Goal: Find specific page/section: Find specific page/section

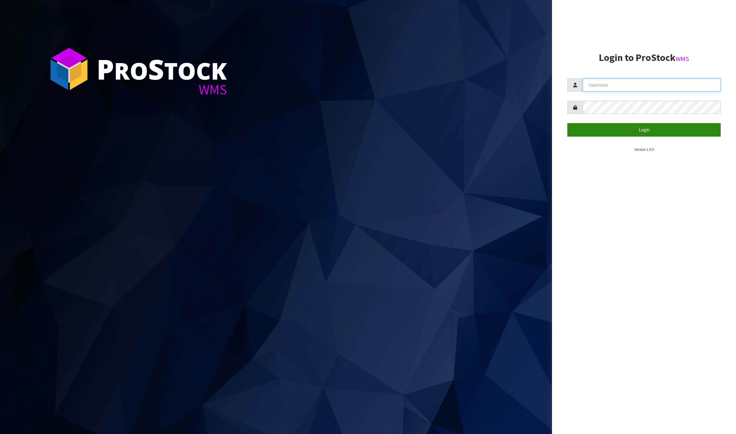
type input "[PERSON_NAME]"
click at [625, 134] on button "Login" at bounding box center [643, 129] width 153 height 13
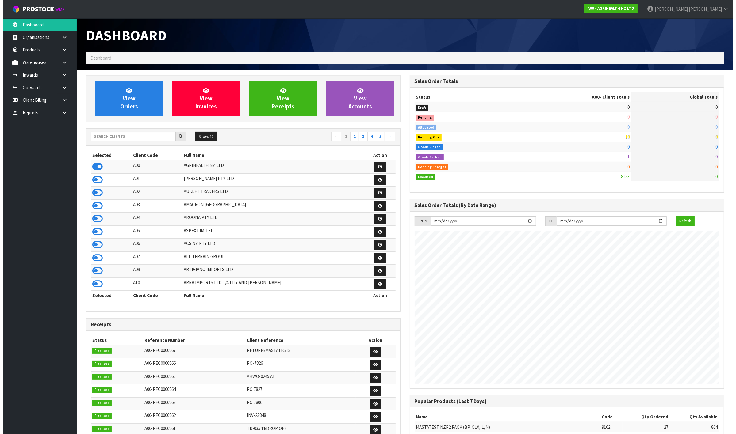
scroll to position [466, 323]
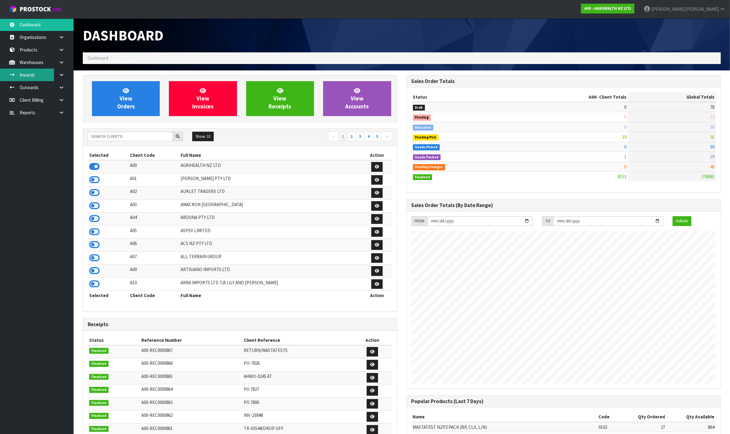
click at [38, 75] on link "Inwards" at bounding box center [37, 75] width 74 height 13
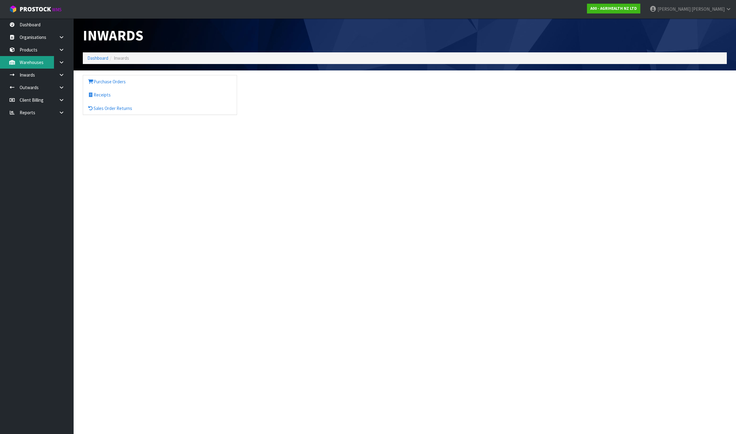
click at [42, 63] on link "Warehouses" at bounding box center [37, 62] width 74 height 13
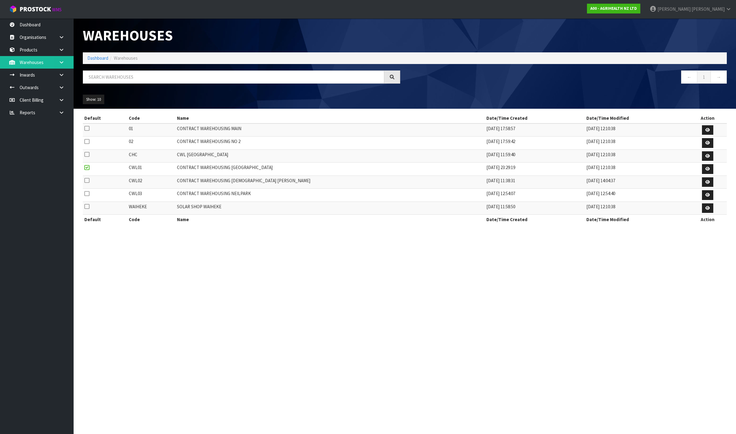
click at [60, 62] on icon at bounding box center [62, 62] width 6 height 5
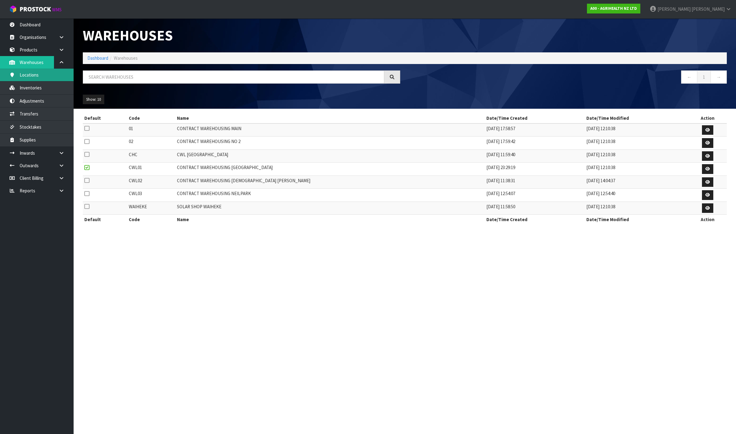
click at [55, 74] on link "Locations" at bounding box center [37, 75] width 74 height 13
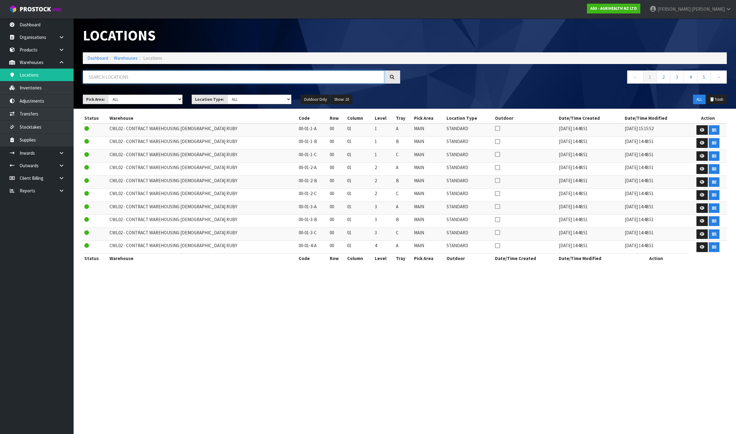
click at [112, 78] on input "text" at bounding box center [233, 77] width 301 height 13
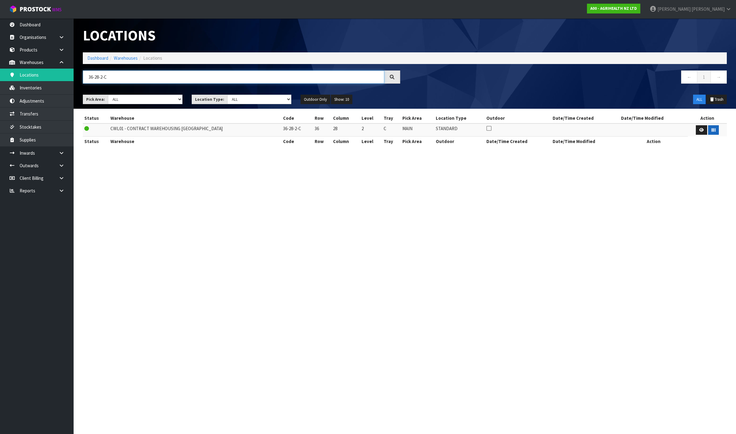
type input "36-28-2-C"
click at [714, 131] on button "button" at bounding box center [713, 130] width 11 height 10
click at [158, 77] on input "36-28-2-C" at bounding box center [233, 77] width 301 height 13
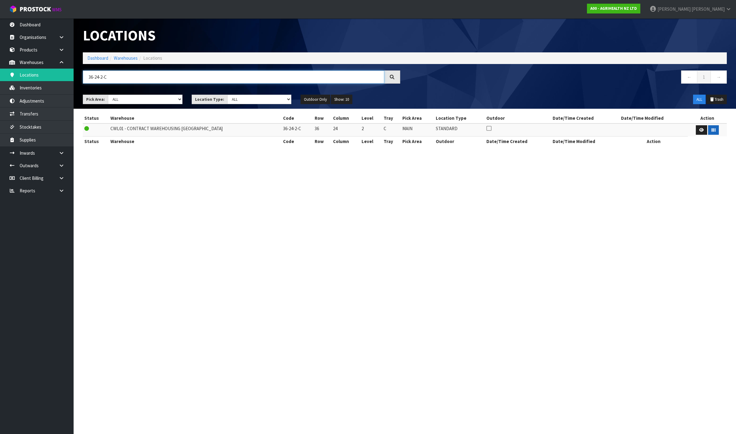
type input "36-24-2-C"
click at [713, 131] on button "button" at bounding box center [713, 130] width 11 height 10
click at [713, 132] on button "button" at bounding box center [713, 130] width 11 height 10
click at [718, 131] on td at bounding box center [707, 130] width 39 height 13
click at [714, 131] on button "button" at bounding box center [713, 130] width 11 height 10
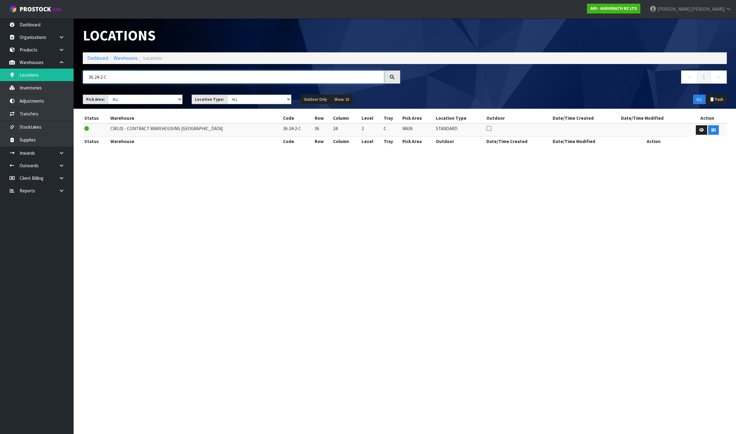
click at [249, 80] on input "36-24-2-C" at bounding box center [233, 77] width 301 height 13
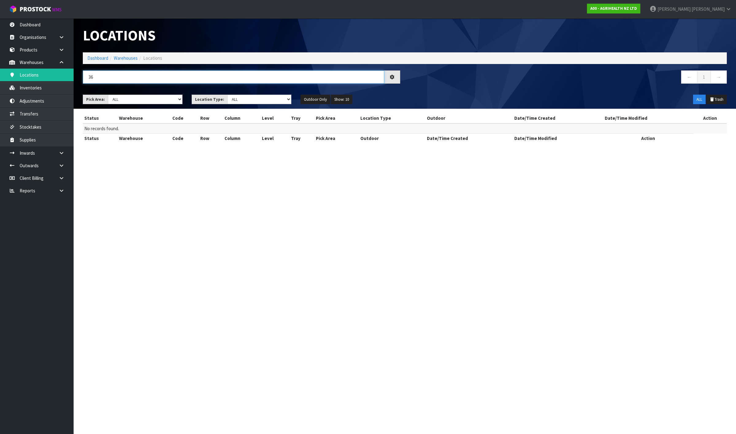
type input "3"
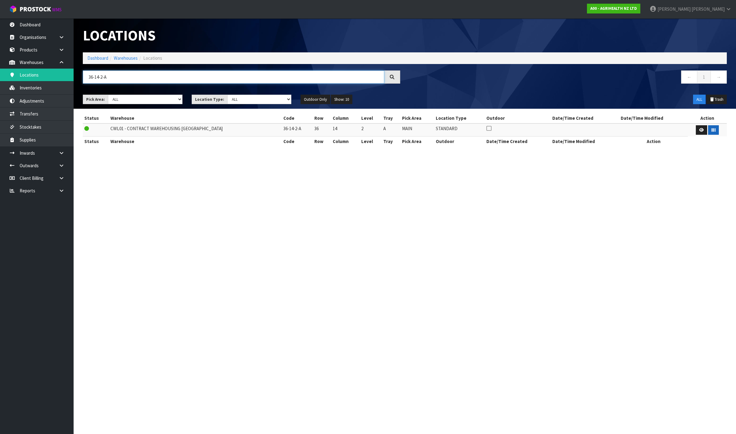
type input "36-14-2-A"
click at [711, 132] on button "button" at bounding box center [713, 130] width 11 height 10
click at [198, 78] on input "36-14-2-A" at bounding box center [233, 77] width 301 height 13
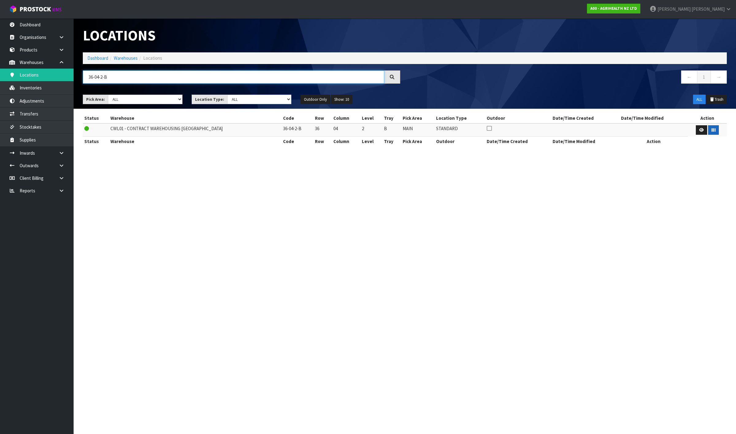
type input "36-04-2-B"
click at [713, 132] on button "button" at bounding box center [713, 130] width 11 height 10
click at [162, 79] on input "36-04-2-B" at bounding box center [233, 77] width 301 height 13
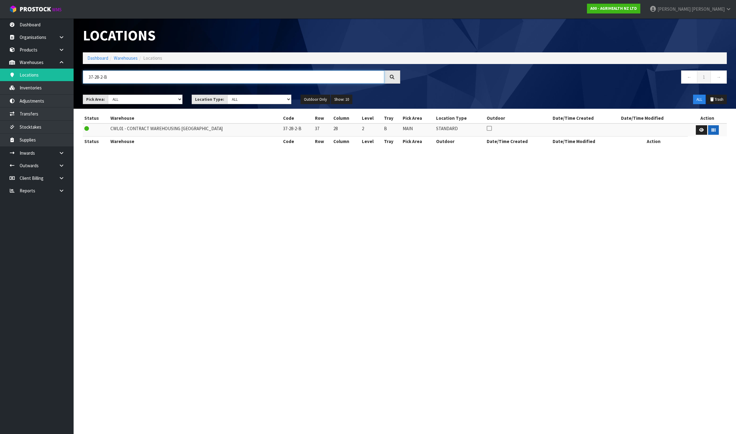
type input "37-28-2-B"
click at [711, 132] on icon "button" at bounding box center [713, 130] width 4 height 4
click at [302, 78] on input "37-28-2-B" at bounding box center [233, 77] width 301 height 13
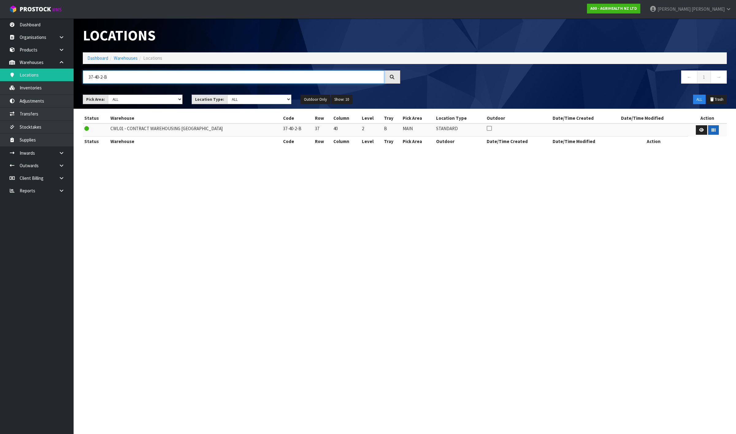
type input "37-40-2-B"
click at [714, 131] on button "button" at bounding box center [713, 130] width 11 height 10
click at [252, 77] on input "37-40-2-B" at bounding box center [233, 77] width 301 height 13
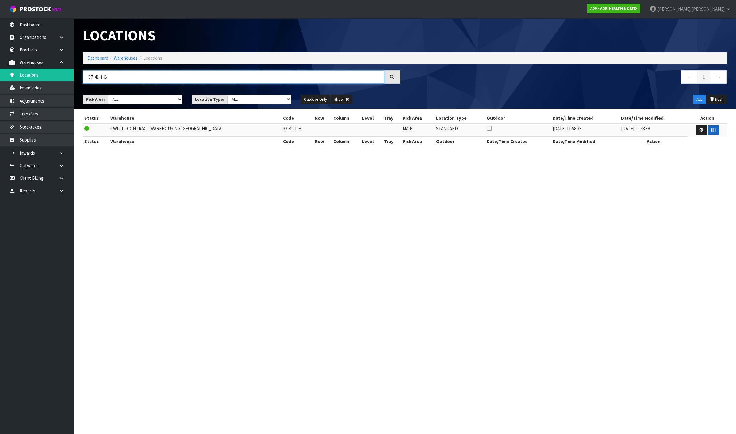
type input "37-41-1-B"
click at [712, 133] on button "button" at bounding box center [713, 130] width 11 height 10
click at [277, 76] on input "37-41-1-B" at bounding box center [233, 77] width 301 height 13
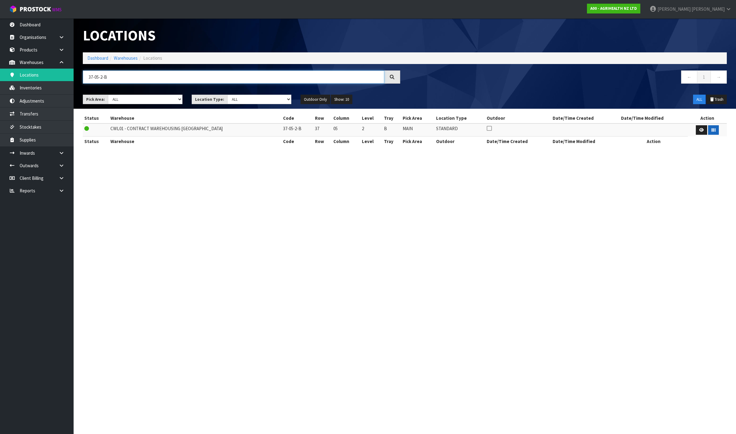
type input "37-05-2-B"
click at [708, 127] on button "button" at bounding box center [713, 130] width 11 height 10
click at [166, 73] on input "37-05-2-B" at bounding box center [233, 77] width 301 height 13
click at [166, 74] on input "37-05-2-B" at bounding box center [233, 77] width 301 height 13
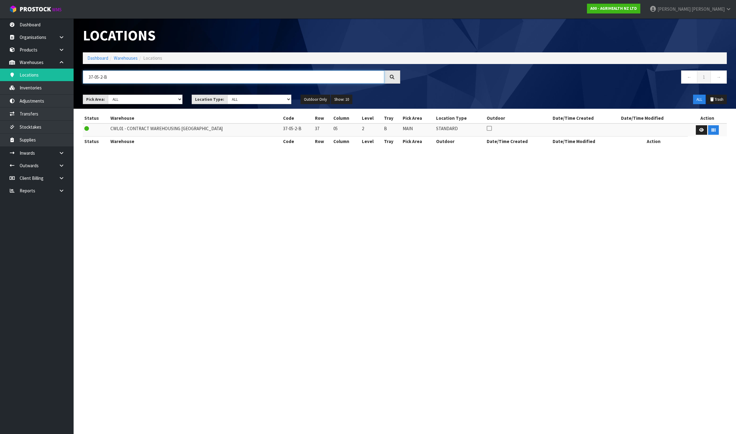
click at [166, 74] on input "37-05-2-B" at bounding box center [233, 77] width 301 height 13
type input "35-34-2-B"
click at [708, 129] on button "button" at bounding box center [713, 130] width 11 height 10
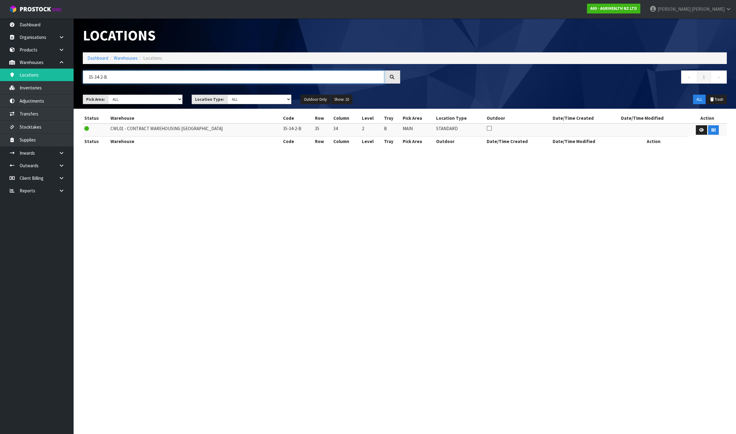
click at [116, 76] on input "35-34-2-B" at bounding box center [233, 77] width 301 height 13
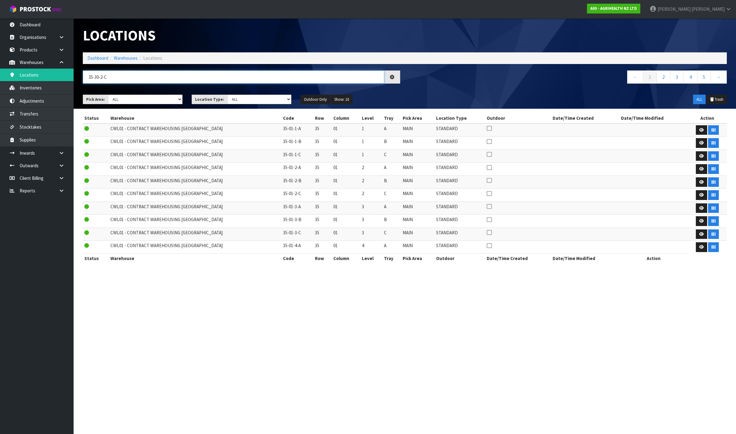
type input "35-30-2-C"
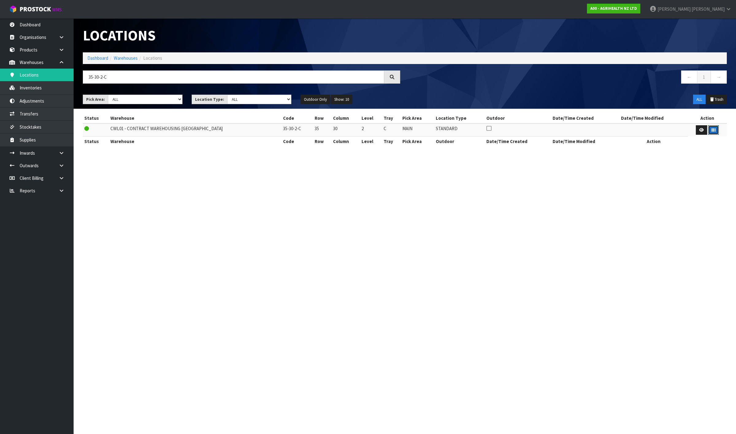
click at [708, 130] on button "button" at bounding box center [713, 130] width 11 height 10
drag, startPoint x: 178, startPoint y: 81, endPoint x: -73, endPoint y: 107, distance: 252.4
click at [0, 107] on html "Toggle navigation ProStock WMS A00 - AGRIHEALTH NZ LTD [PERSON_NAME] Logout Das…" at bounding box center [368, 217] width 736 height 434
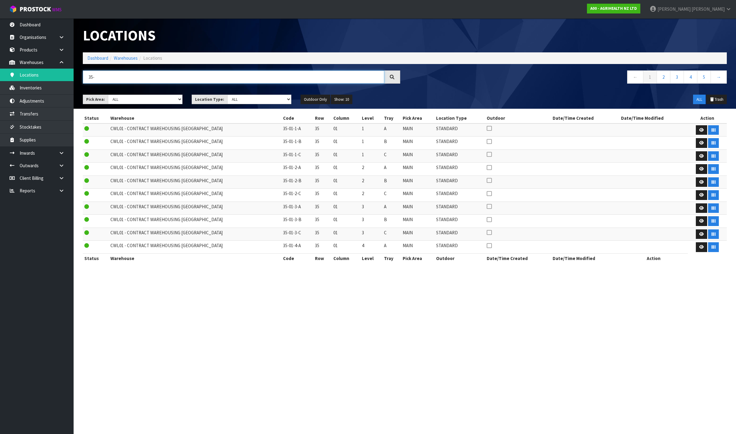
click at [119, 83] on input "35-" at bounding box center [233, 77] width 301 height 13
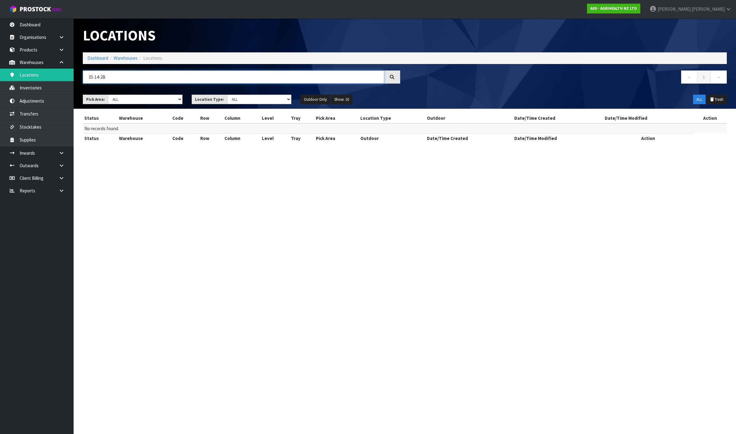
click at [103, 79] on input "35-14-2B" at bounding box center [233, 77] width 301 height 13
click at [116, 77] on input "35-14-2-B" at bounding box center [233, 77] width 301 height 13
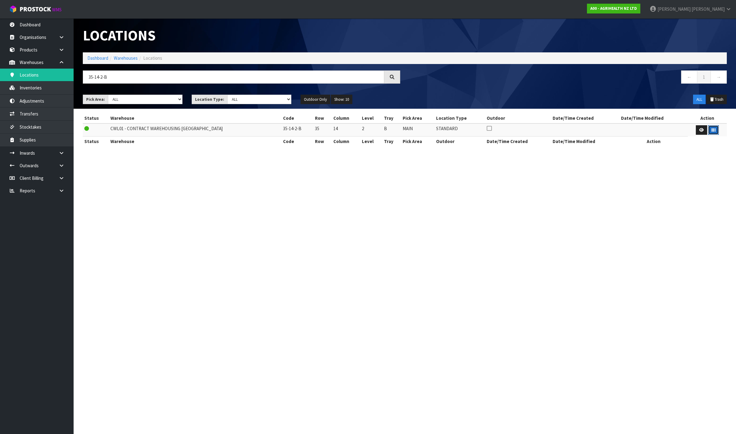
click at [712, 129] on icon "button" at bounding box center [713, 130] width 4 height 4
click at [133, 71] on input "35-14-2-B" at bounding box center [233, 77] width 301 height 13
drag, startPoint x: 132, startPoint y: 74, endPoint x: 94, endPoint y: 78, distance: 38.0
click at [94, 78] on input "35-14-2-B" at bounding box center [233, 77] width 301 height 13
click at [710, 133] on button "button" at bounding box center [713, 130] width 11 height 10
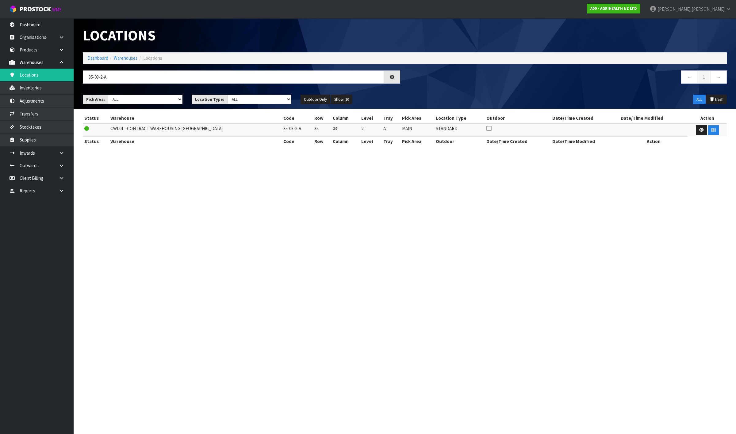
click at [735, 166] on section "Locations Dashboard Warehouses Locations 35-03-2-A ← 1 → Pick Area: Main Refurb…" at bounding box center [368, 217] width 736 height 434
click at [111, 75] on input "35-03-2-A" at bounding box center [233, 77] width 301 height 13
click at [709, 132] on button "button" at bounding box center [713, 130] width 11 height 10
click at [735, 40] on header "Locations Dashboard Warehouses Locations 35-05-2-C ← 1 → Pick Area: Main Refurb…" at bounding box center [405, 63] width 662 height 90
drag, startPoint x: 113, startPoint y: 79, endPoint x: 96, endPoint y: 78, distance: 16.6
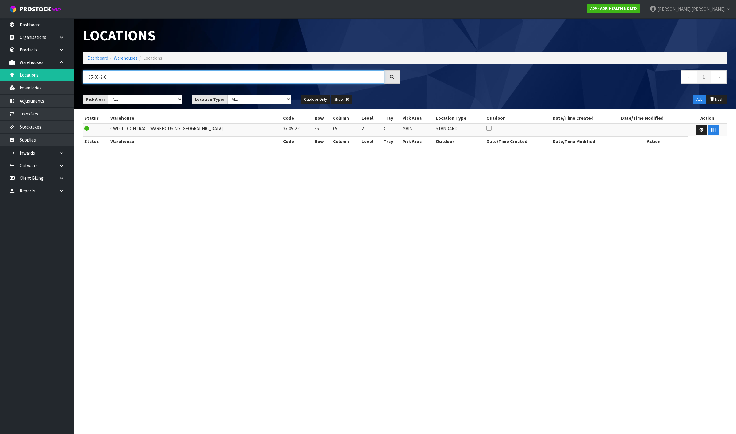
click at [96, 78] on input "35-05-2-C" at bounding box center [233, 77] width 301 height 13
type input "35-07-2-B"
click at [711, 131] on icon "button" at bounding box center [713, 130] width 4 height 4
click at [735, 126] on section "Status Warehouse Code Row Column Level Tray Pick Area Location Type Outdoor Dat…" at bounding box center [405, 133] width 662 height 48
drag, startPoint x: 134, startPoint y: 76, endPoint x: -59, endPoint y: 47, distance: 195.3
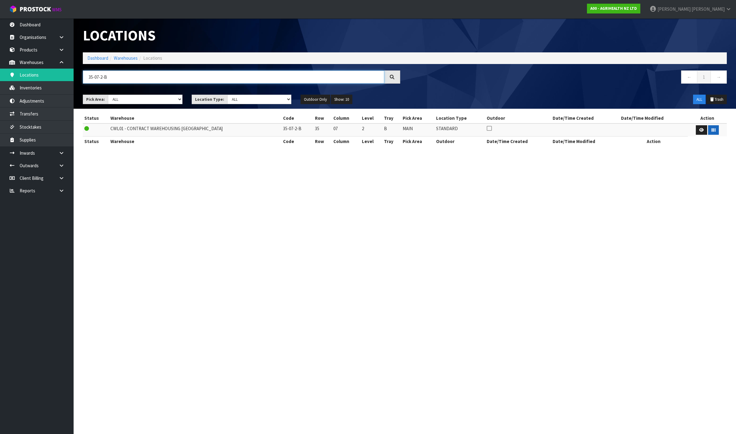
click at [0, 47] on html "Toggle navigation ProStock WMS A00 - AGRIHEALTH NZ LTD [PERSON_NAME] Logout Das…" at bounding box center [368, 217] width 736 height 434
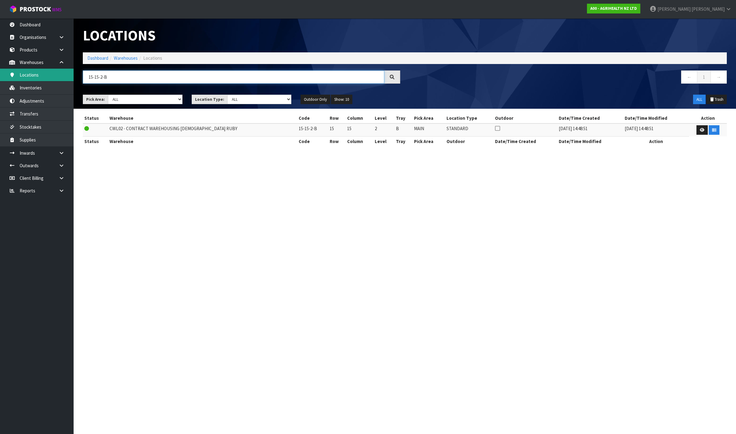
drag, startPoint x: 91, startPoint y: 76, endPoint x: 39, endPoint y: 78, distance: 52.1
click at [39, 78] on body "Toggle navigation ProStock WMS A00 - AGRIHEALTH NZ LTD [PERSON_NAME] Logout Das…" at bounding box center [368, 217] width 736 height 434
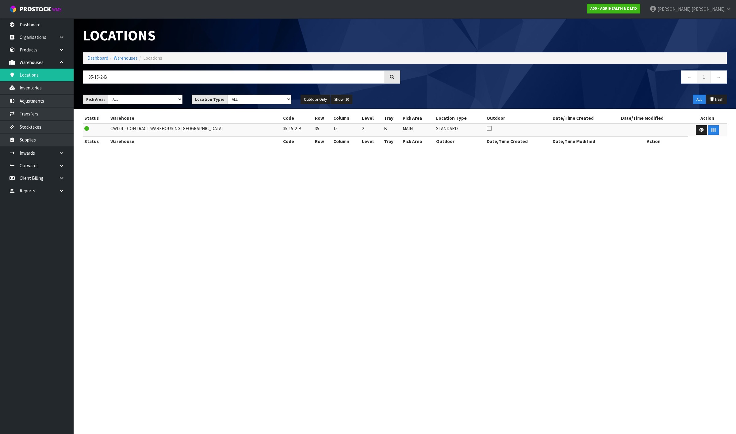
click at [353, 209] on section "Locations Dashboard Warehouses Locations 35-15-2-B ← 1 → Pick Area: Main Refurb…" at bounding box center [368, 217] width 736 height 434
click at [715, 133] on button "button" at bounding box center [713, 130] width 11 height 10
drag, startPoint x: 733, startPoint y: 52, endPoint x: 718, endPoint y: 50, distance: 15.5
click at [733, 52] on header "Locations Dashboard Warehouses Locations 35-15-2-B ← 1 → Pick Area: Main Refurb…" at bounding box center [405, 63] width 662 height 90
drag, startPoint x: 107, startPoint y: 80, endPoint x: 95, endPoint y: 78, distance: 12.6
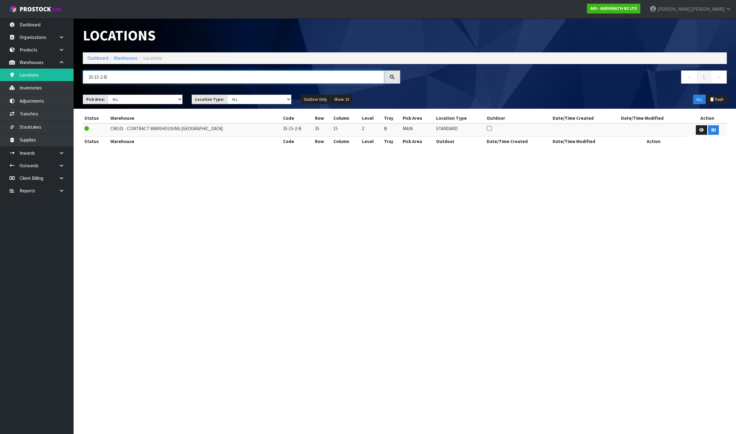
click at [95, 78] on input "35-15-2-B" at bounding box center [233, 77] width 301 height 13
click at [708, 129] on button "button" at bounding box center [713, 130] width 11 height 10
click at [731, 129] on section "Status Warehouse Code Row Column Level Tray Pick Area Location Type Outdoor Dat…" at bounding box center [405, 133] width 662 height 48
click at [125, 77] on input "35-21-2-C" at bounding box center [233, 77] width 301 height 13
click at [713, 135] on td at bounding box center [707, 130] width 39 height 13
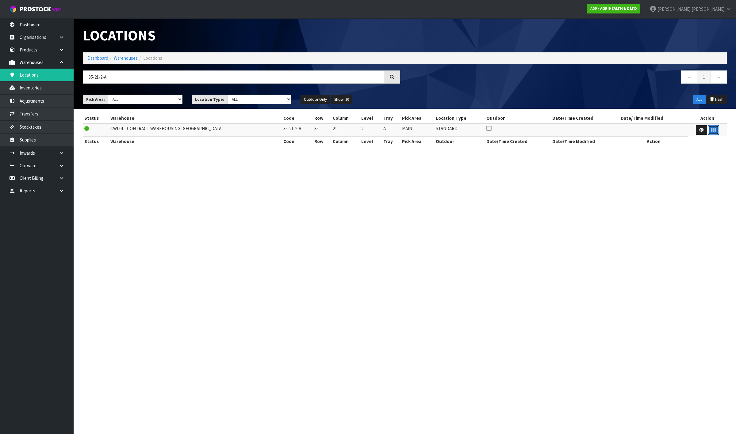
click at [713, 133] on button "button" at bounding box center [713, 130] width 11 height 10
drag, startPoint x: 735, startPoint y: 268, endPoint x: 683, endPoint y: 238, distance: 60.0
click at [735, 268] on section "Locations Dashboard Warehouses Locations 35-21-2-A ← 1 → Pick Area: Main Refurb…" at bounding box center [368, 217] width 736 height 434
click at [101, 78] on input "35-21-2-A" at bounding box center [233, 77] width 301 height 13
click at [715, 131] on button "button" at bounding box center [713, 130] width 11 height 10
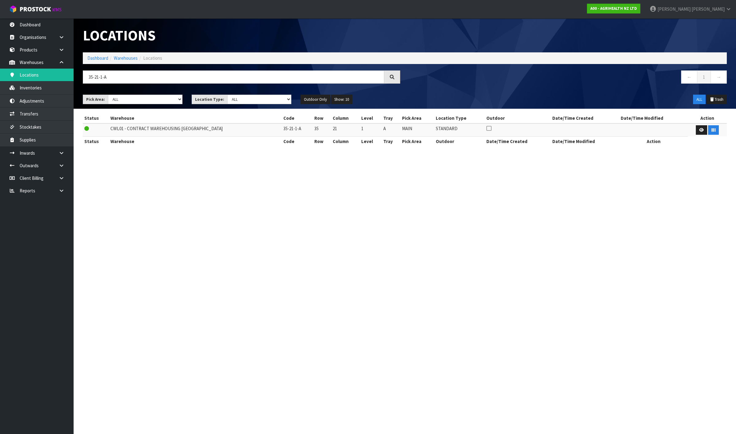
click at [735, 247] on section "Locations Dashboard Warehouses Locations 35-21-1-A ← 1 → Pick Area: Main Refurb…" at bounding box center [368, 217] width 736 height 434
drag, startPoint x: 115, startPoint y: 77, endPoint x: 97, endPoint y: 73, distance: 19.0
click at [97, 73] on input "35-21-1-A" at bounding box center [233, 77] width 301 height 13
click at [714, 128] on button "button" at bounding box center [713, 130] width 11 height 10
click at [735, 318] on section "Locations Dashboard Warehouses Locations 35-23-2-B ← 1 → Pick Area: Main Refurb…" at bounding box center [368, 217] width 736 height 434
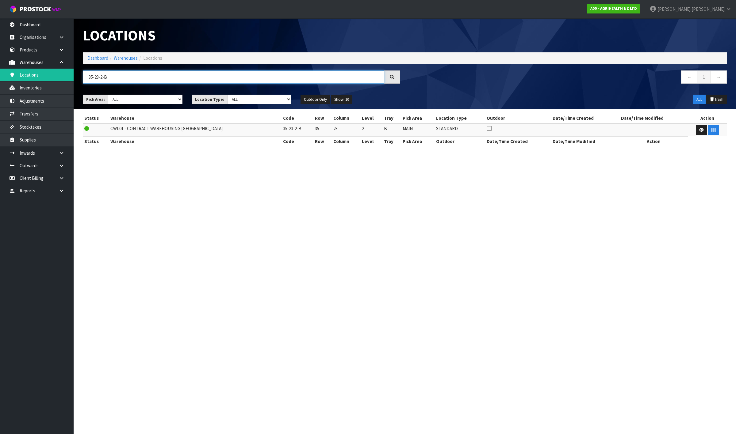
click at [116, 74] on input "35-23-2-B" at bounding box center [233, 77] width 301 height 13
click at [713, 132] on button "button" at bounding box center [713, 130] width 11 height 10
click at [735, 118] on section "Status Warehouse Code Row Column Level Tray Pick Area Location Type Outdoor Dat…" at bounding box center [405, 133] width 662 height 48
drag, startPoint x: 108, startPoint y: 74, endPoint x: 97, endPoint y: 77, distance: 11.6
click at [97, 77] on input "35-23-2-A" at bounding box center [233, 77] width 301 height 13
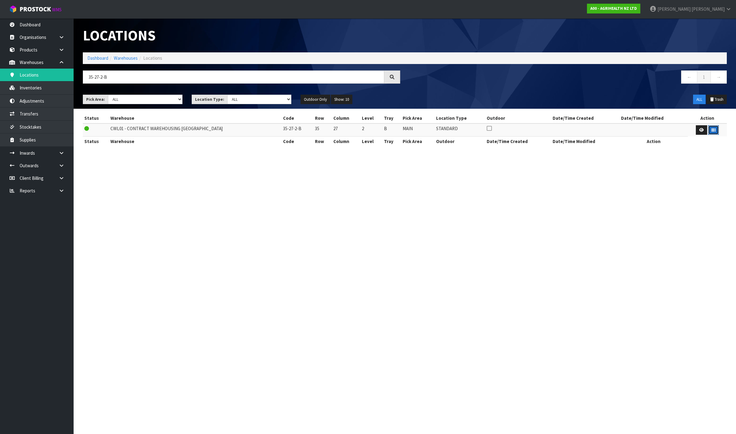
click at [714, 131] on button "button" at bounding box center [713, 130] width 11 height 10
click at [735, 185] on section "Locations Dashboard Warehouses Locations 35-27-2-B ← 1 → Pick Area: Main Refurb…" at bounding box center [368, 217] width 736 height 434
drag, startPoint x: 113, startPoint y: 77, endPoint x: 96, endPoint y: 74, distance: 16.9
click at [96, 74] on input "35-27-2-B" at bounding box center [233, 77] width 301 height 13
click at [714, 129] on button "button" at bounding box center [713, 130] width 11 height 10
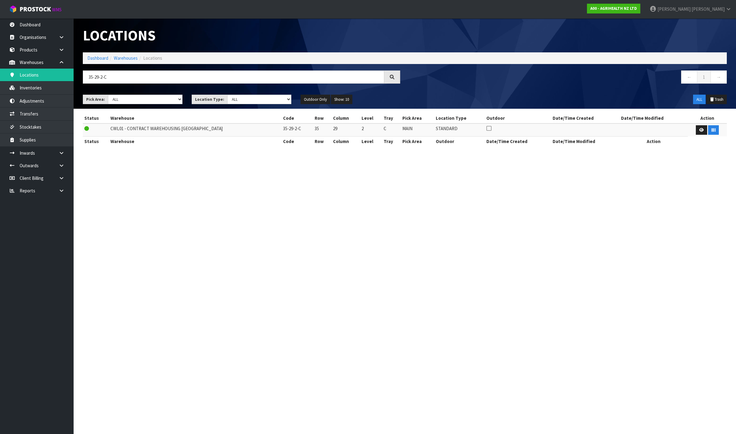
drag, startPoint x: 735, startPoint y: 277, endPoint x: 657, endPoint y: 237, distance: 88.3
click at [735, 277] on section "Locations Dashboard Warehouses Locations 35-29-2-C ← 1 → Pick Area: Main Refurb…" at bounding box center [368, 217] width 736 height 434
drag, startPoint x: 106, startPoint y: 75, endPoint x: 97, endPoint y: 75, distance: 9.2
click at [97, 75] on input "35-29-2-C" at bounding box center [233, 77] width 301 height 13
click at [716, 128] on button "button" at bounding box center [713, 130] width 11 height 10
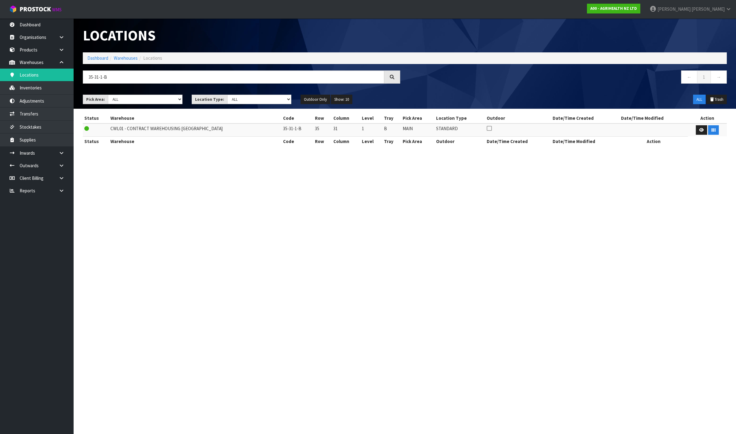
click at [735, 320] on section "Locations Dashboard Warehouses Locations 35-31-1-B ← 1 → Pick Area: Main Refurb…" at bounding box center [368, 217] width 736 height 434
click at [106, 77] on input "35-31-1-B" at bounding box center [233, 77] width 301 height 13
click at [714, 130] on button "button" at bounding box center [713, 130] width 11 height 10
drag, startPoint x: 735, startPoint y: 275, endPoint x: 713, endPoint y: 255, distance: 29.8
click at [735, 275] on section "Locations Dashboard Warehouses Locations 35-33-1-B ← 1 → Pick Area: Main Refurb…" at bounding box center [368, 217] width 736 height 434
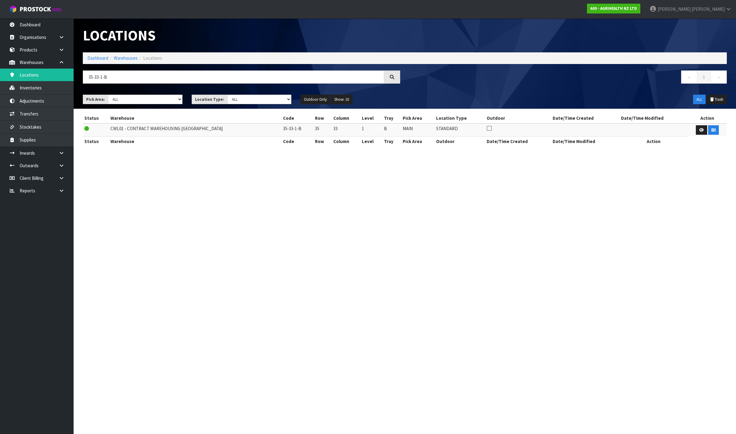
click at [121, 84] on div "35-33-1-B" at bounding box center [241, 80] width 326 height 18
click at [123, 82] on input "35-33-1-B" at bounding box center [233, 77] width 301 height 13
click at [714, 132] on button "button" at bounding box center [713, 130] width 11 height 10
drag, startPoint x: 735, startPoint y: 223, endPoint x: 690, endPoint y: 192, distance: 54.8
click at [735, 223] on section "Locations Dashboard Warehouses Locations 35-33-2-C ← 1 → Pick Area: Main Refurb…" at bounding box center [368, 217] width 736 height 434
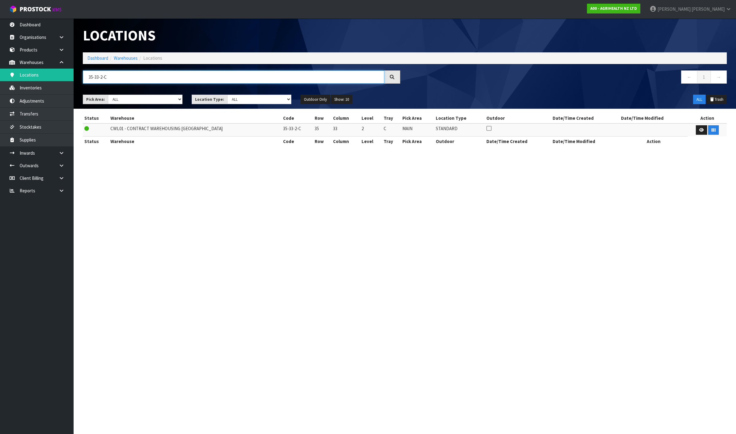
click at [129, 74] on input "35-33-2-C" at bounding box center [233, 77] width 301 height 13
click at [715, 128] on button "button" at bounding box center [713, 130] width 11 height 10
drag, startPoint x: 735, startPoint y: 172, endPoint x: 731, endPoint y: 170, distance: 5.1
click at [735, 172] on section "Locations Dashboard Warehouses Locations 35-35-2-C ← 1 → Pick Area: Main Refurb…" at bounding box center [368, 217] width 736 height 434
click at [147, 81] on input "35-35-2-C" at bounding box center [233, 77] width 301 height 13
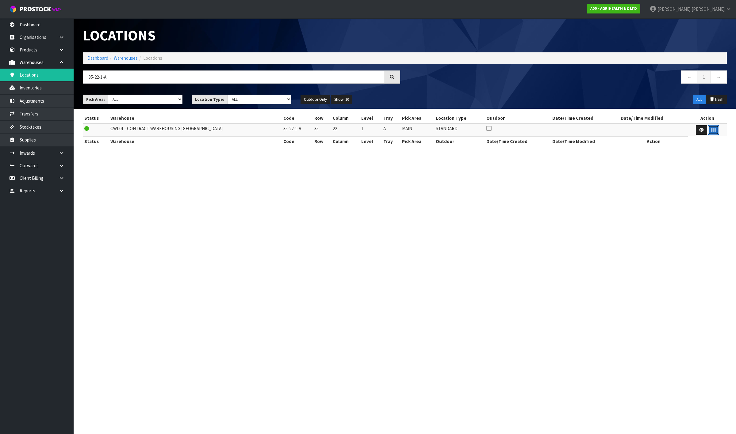
click at [714, 132] on button "button" at bounding box center [713, 130] width 11 height 10
click at [735, 295] on section "Locations Dashboard Warehouses Locations 35-22-1-A ← 1 → Pick Area: Main Refurb…" at bounding box center [368, 217] width 736 height 434
drag, startPoint x: 120, startPoint y: 78, endPoint x: 93, endPoint y: 77, distance: 27.3
click at [93, 77] on input "35-22-1-A" at bounding box center [233, 77] width 301 height 13
click at [708, 131] on button "button" at bounding box center [713, 130] width 11 height 10
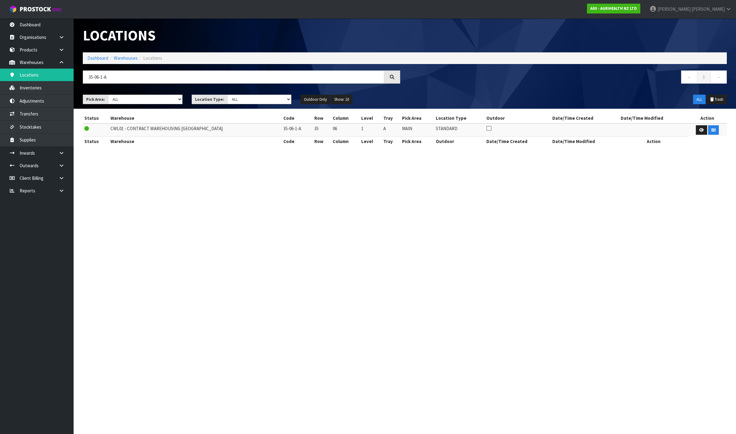
click at [735, 169] on section "Locations Dashboard Warehouses Locations 35-06-1-A ← 1 → Pick Area: Main Refurb…" at bounding box center [368, 217] width 736 height 434
click at [135, 74] on input "35-06-1-A" at bounding box center [233, 77] width 301 height 13
type input "35-13-1-B"
click at [716, 133] on button "button" at bounding box center [713, 130] width 11 height 10
click at [190, 78] on input "35-13-1-B" at bounding box center [233, 77] width 301 height 13
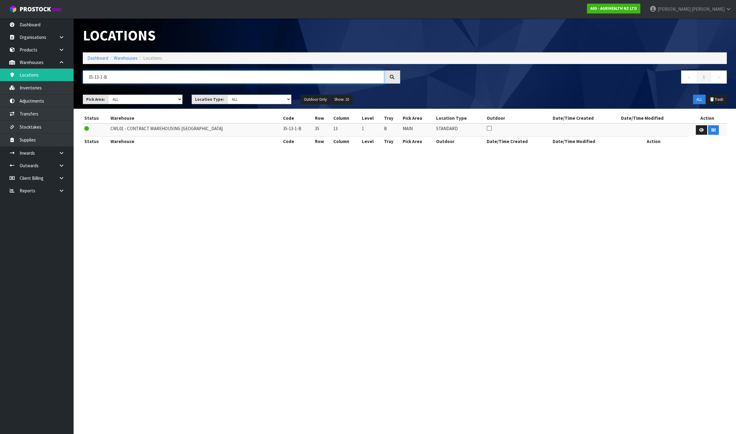
click at [190, 78] on input "35-13-1-B" at bounding box center [233, 77] width 301 height 13
type input "38-18-1-B"
click at [715, 133] on button "button" at bounding box center [713, 130] width 11 height 10
click at [294, 80] on input "38-18-1-B" at bounding box center [233, 77] width 301 height 13
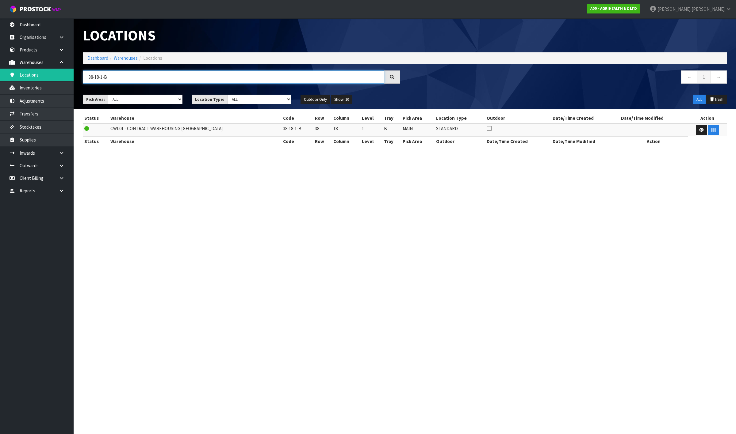
click at [294, 80] on input "38-18-1-B" at bounding box center [233, 77] width 301 height 13
type input "38-18-2-B"
click at [710, 132] on button "button" at bounding box center [713, 130] width 11 height 10
click at [245, 87] on div "38-18-2-B" at bounding box center [241, 80] width 326 height 18
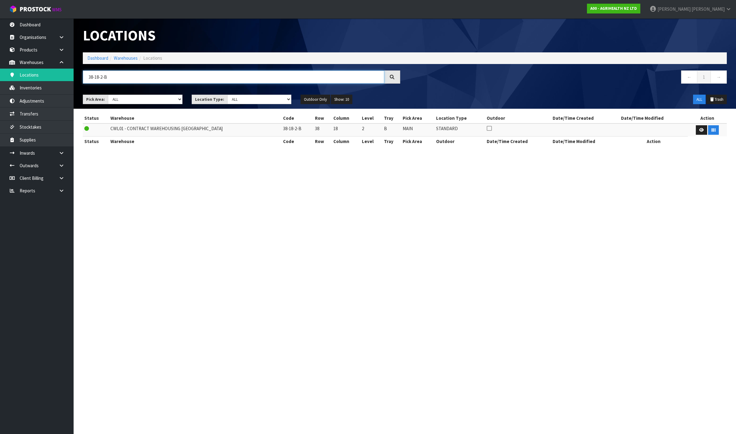
click at [245, 77] on input "38-18-2-B" at bounding box center [233, 77] width 301 height 13
type input "38-14-2-A"
click at [709, 128] on button "button" at bounding box center [713, 130] width 11 height 10
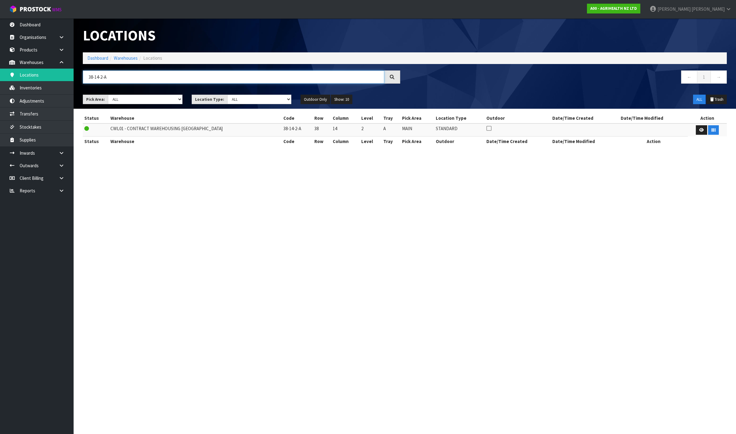
click at [246, 78] on input "38-14-2-A" at bounding box center [233, 77] width 301 height 13
type input "38-12-2-B"
click at [714, 132] on button "button" at bounding box center [713, 130] width 11 height 10
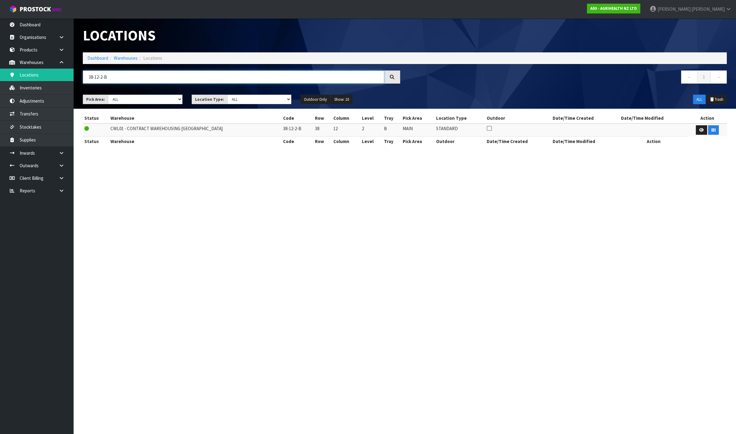
click at [112, 75] on input "38-12-2-B" at bounding box center [233, 77] width 301 height 13
type input "38-08-2-A"
click at [712, 129] on icon "button" at bounding box center [713, 130] width 4 height 4
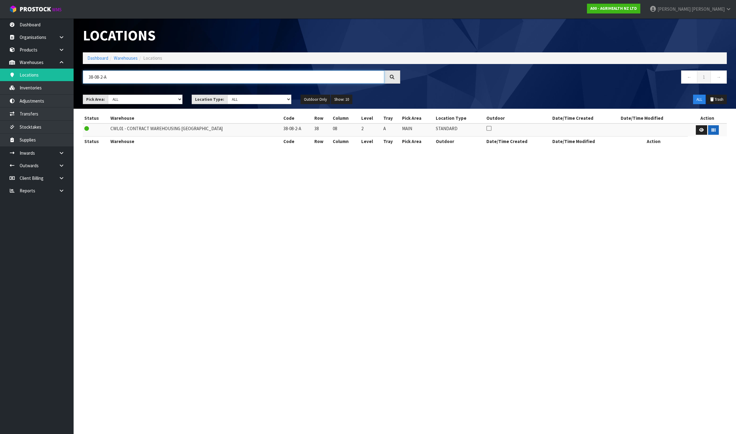
click at [193, 78] on input "38-08-2-A" at bounding box center [233, 77] width 301 height 13
type input "38-04-1-B"
click at [715, 129] on button "button" at bounding box center [713, 130] width 11 height 10
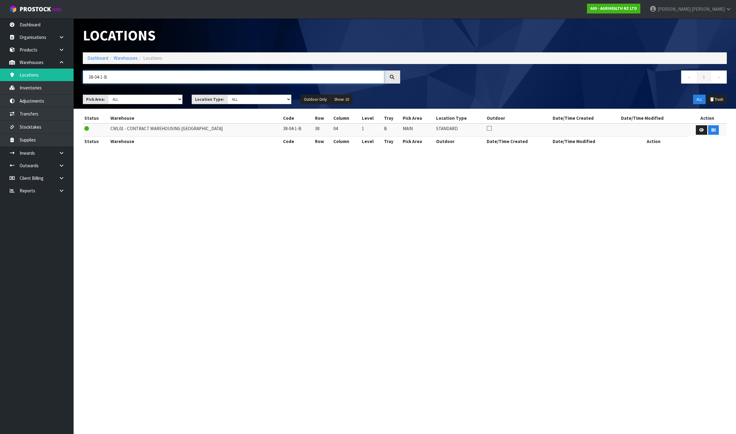
click at [220, 76] on input "38-04-1-B" at bounding box center [233, 77] width 301 height 13
type input "38-08-2-B"
click at [711, 128] on icon "button" at bounding box center [713, 130] width 4 height 4
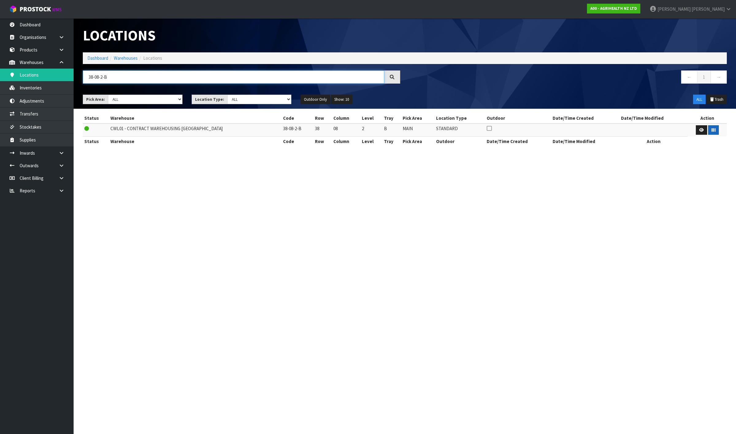
click at [185, 77] on input "38-08-2-B" at bounding box center [233, 77] width 301 height 13
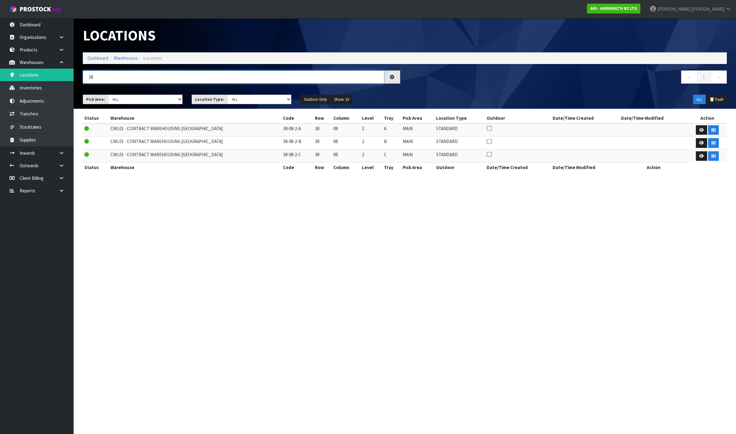
type input "3"
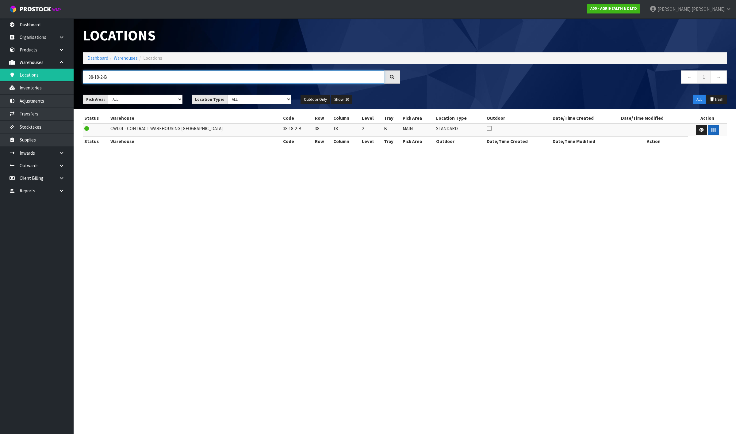
type input "38-18-2-B"
click at [715, 134] on button "button" at bounding box center [713, 130] width 11 height 10
